Goal: Complete application form

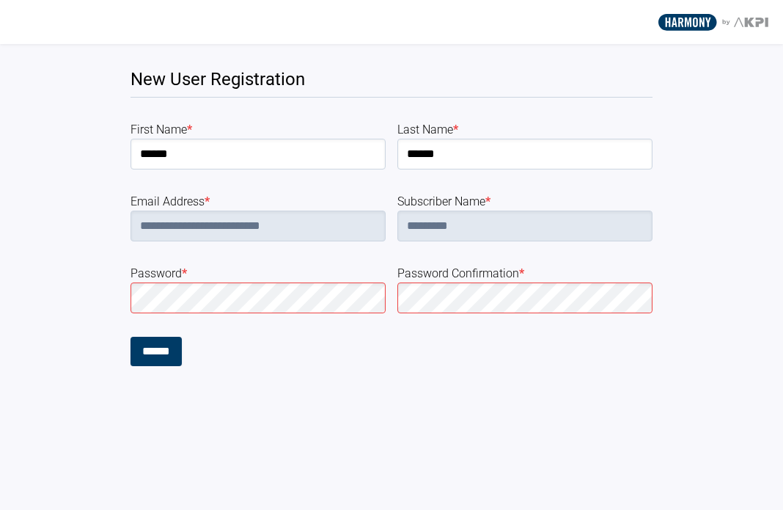
click at [234, 354] on div "******" at bounding box center [258, 351] width 255 height 29
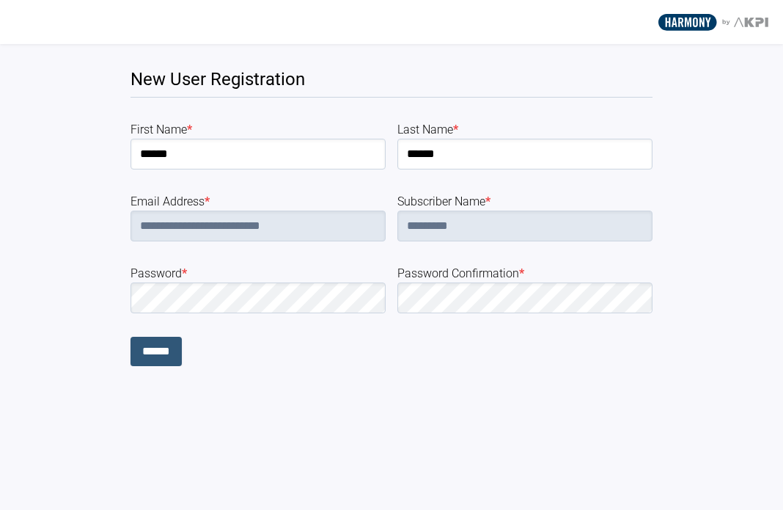
click at [158, 352] on input "******" at bounding box center [156, 351] width 51 height 29
